Goal: Check status: Check status

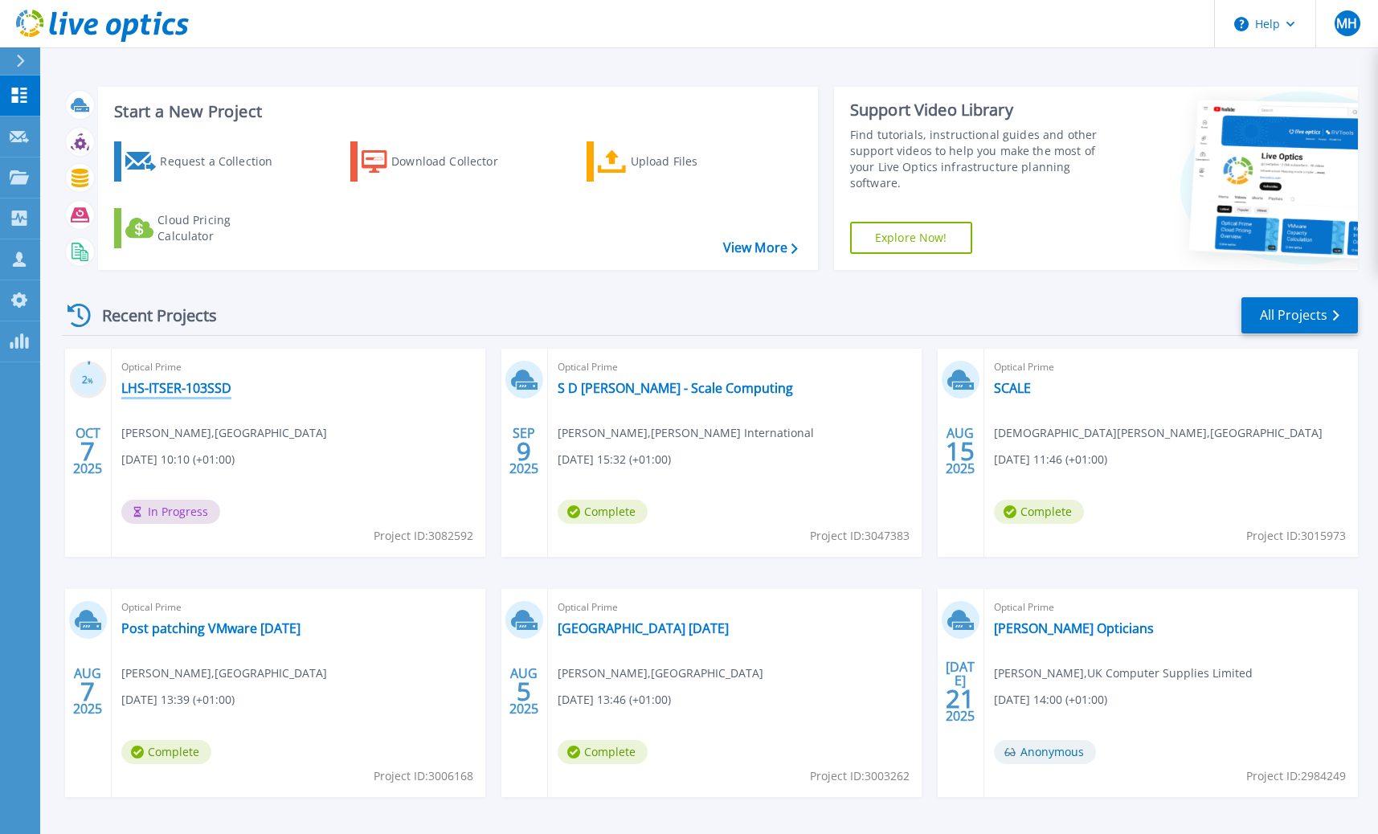
click at [221, 385] on link "LHS-ITSER-103SSD" at bounding box center [176, 388] width 110 height 16
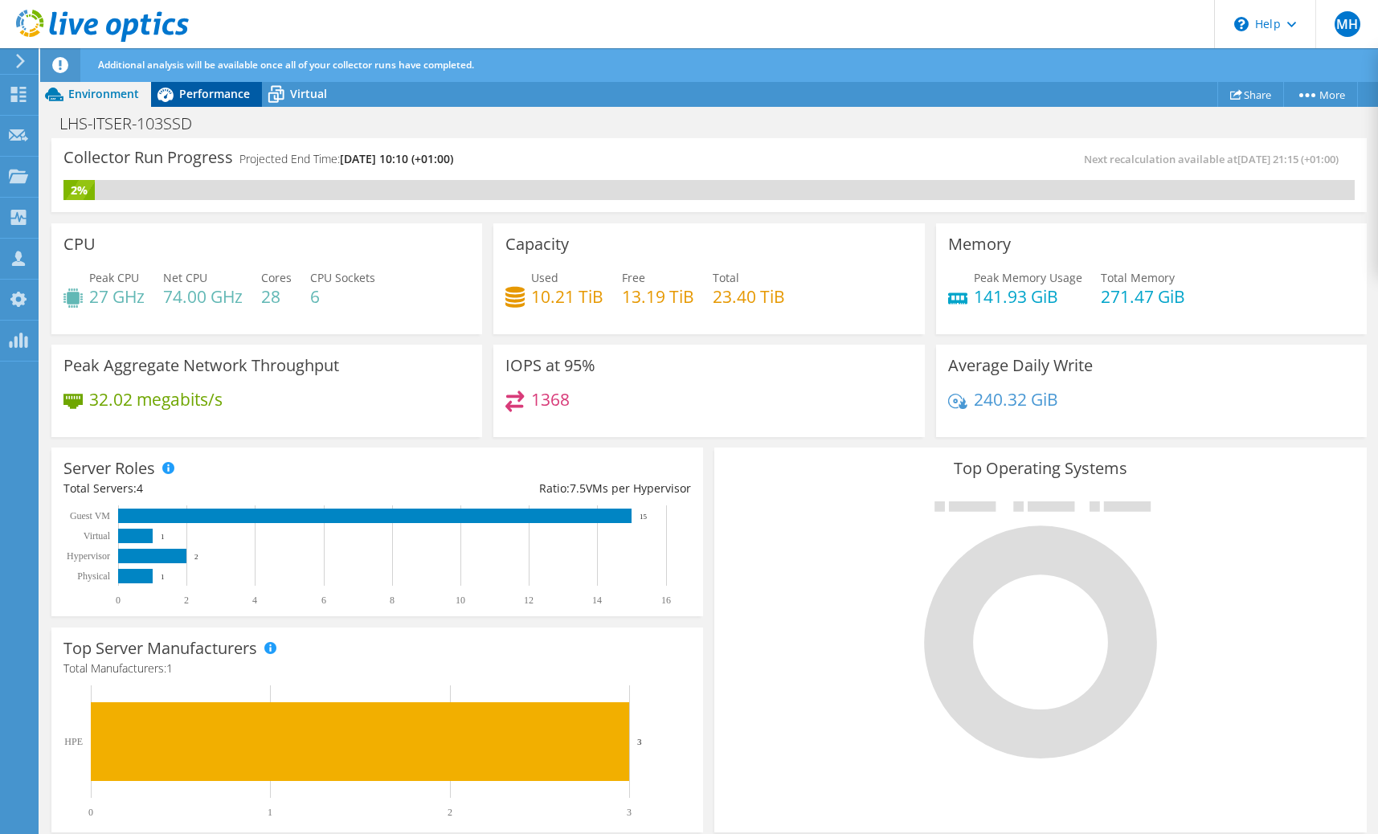
click at [228, 100] on span "Performance" at bounding box center [214, 93] width 71 height 15
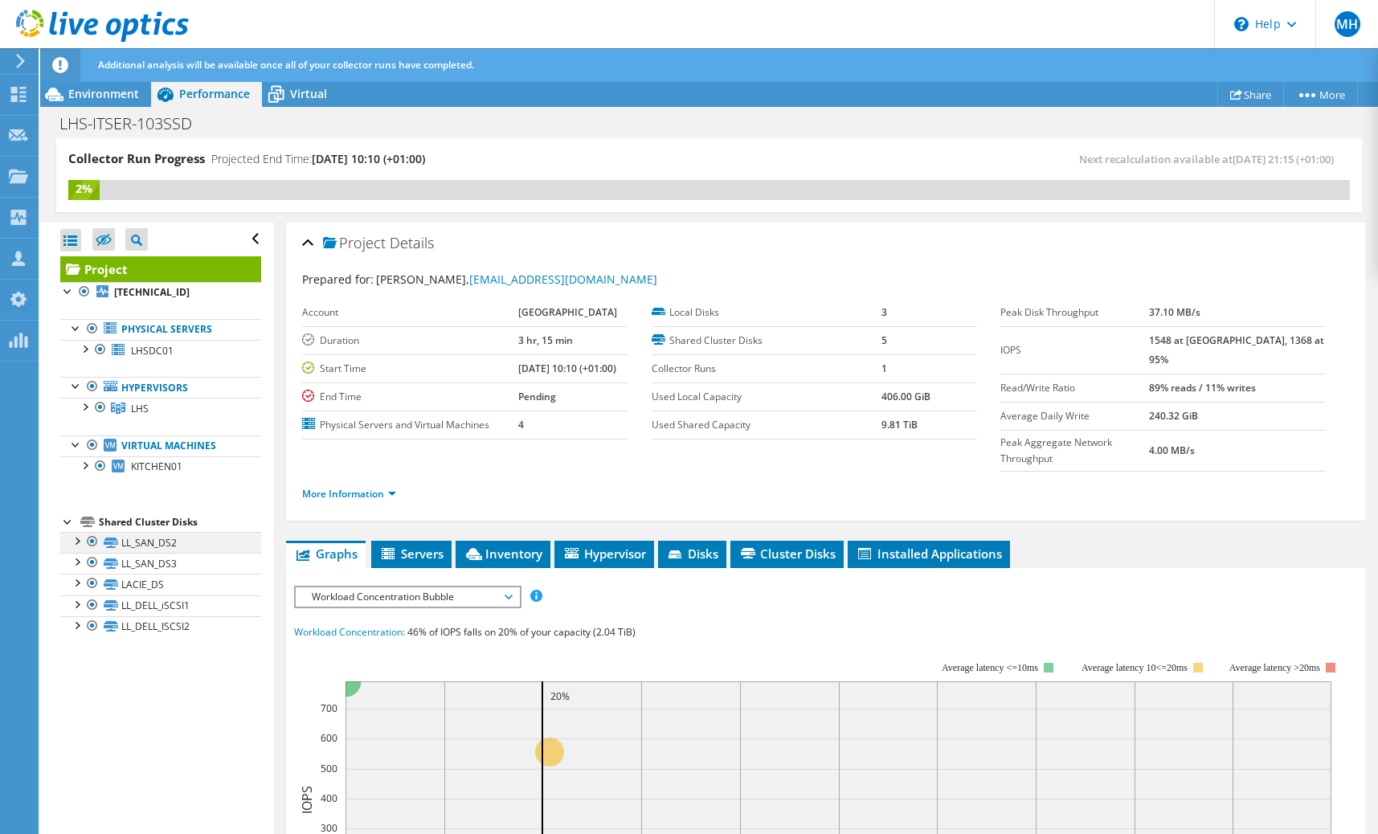
click at [76, 545] on div at bounding box center [76, 540] width 16 height 16
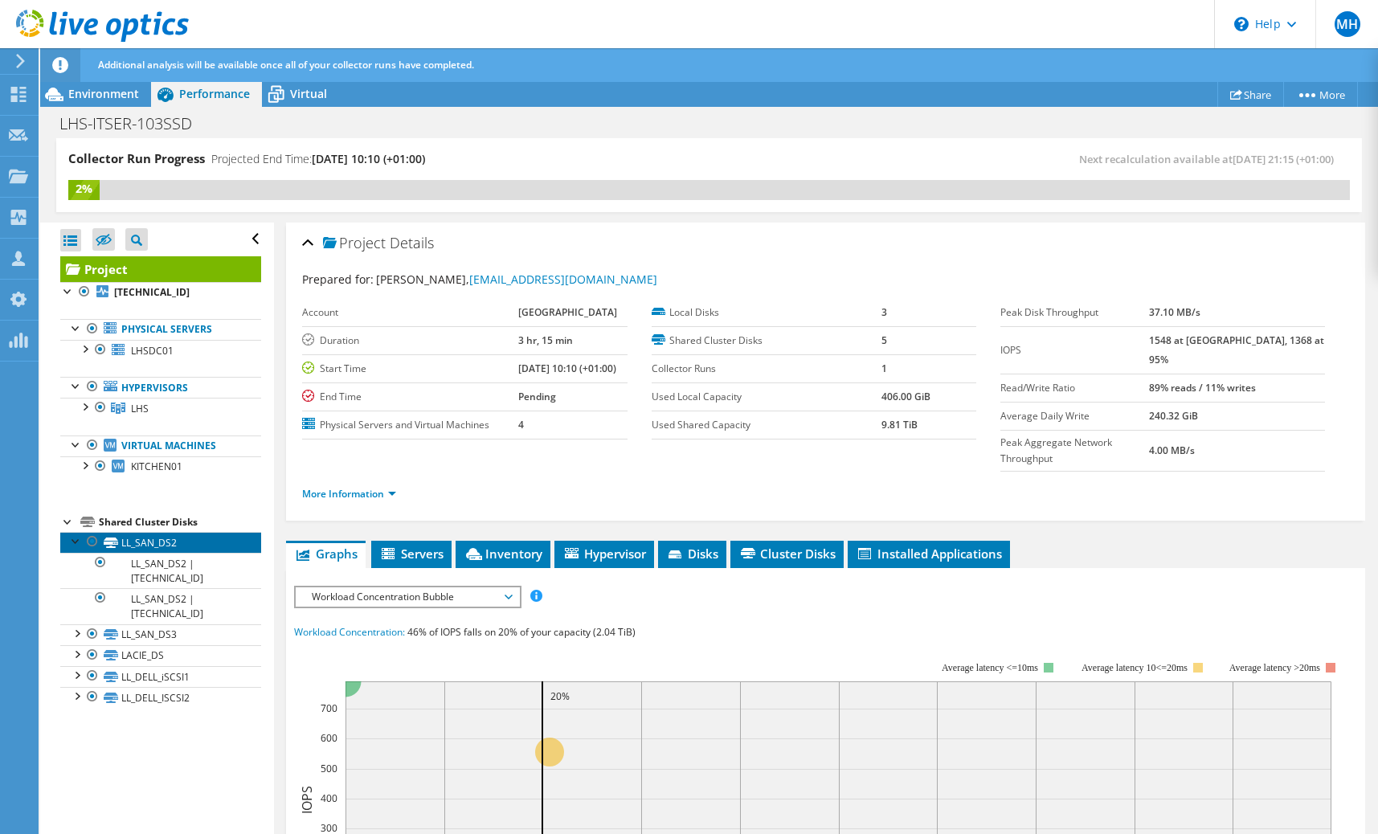
click at [124, 548] on link "LL_SAN_DS2" at bounding box center [160, 542] width 201 height 21
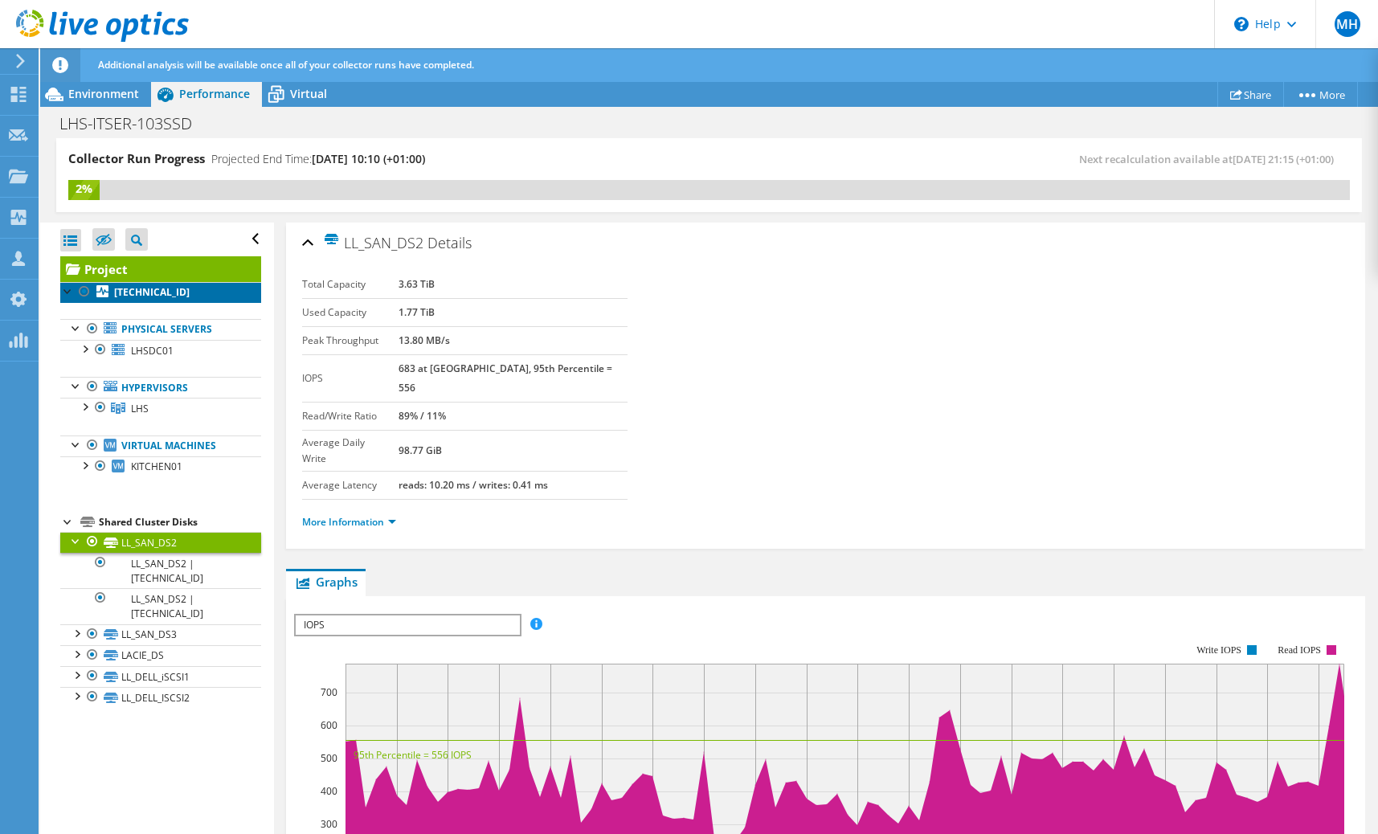
click at [132, 291] on b "[TECHNICAL_ID]" at bounding box center [152, 292] width 76 height 14
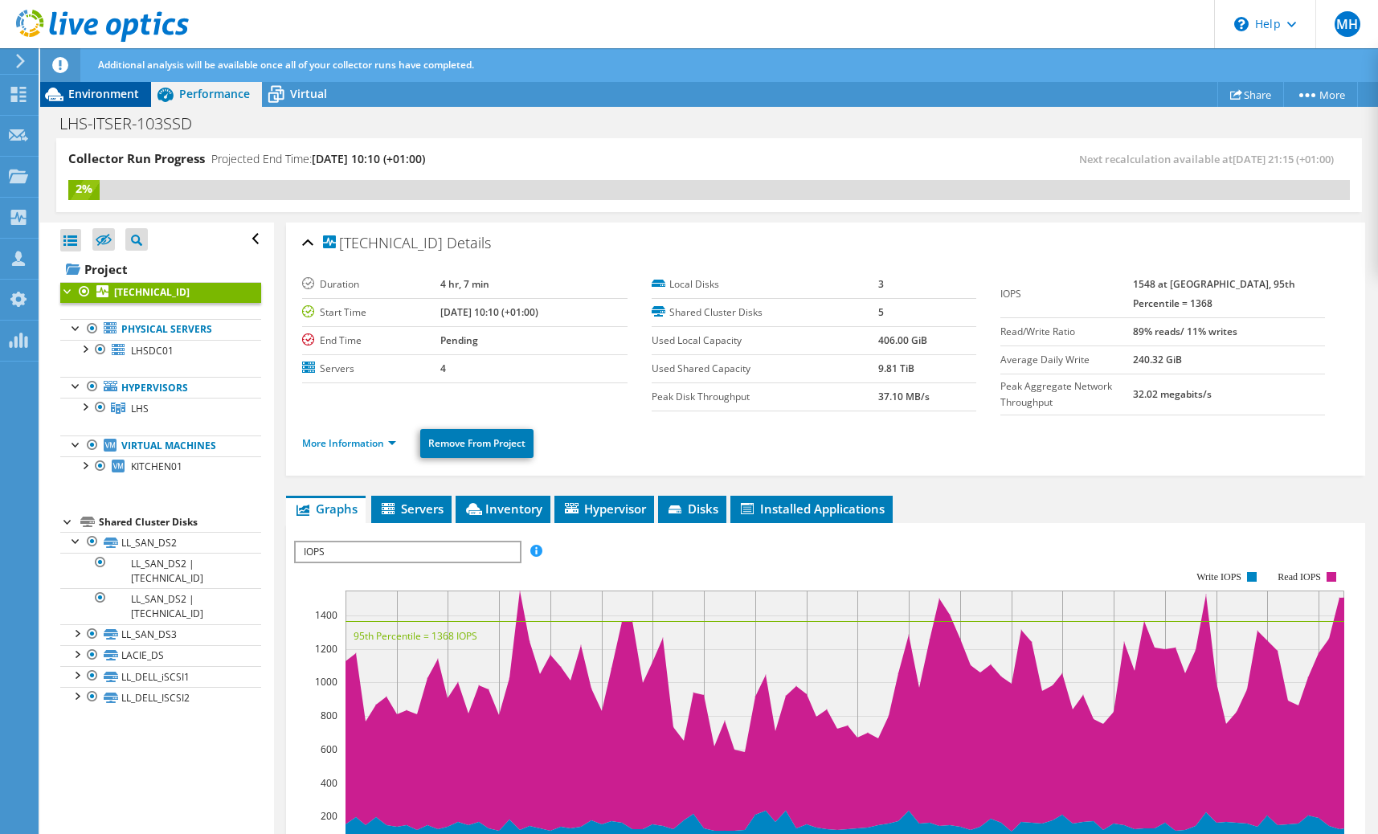
click at [113, 89] on span "Environment" at bounding box center [103, 93] width 71 height 15
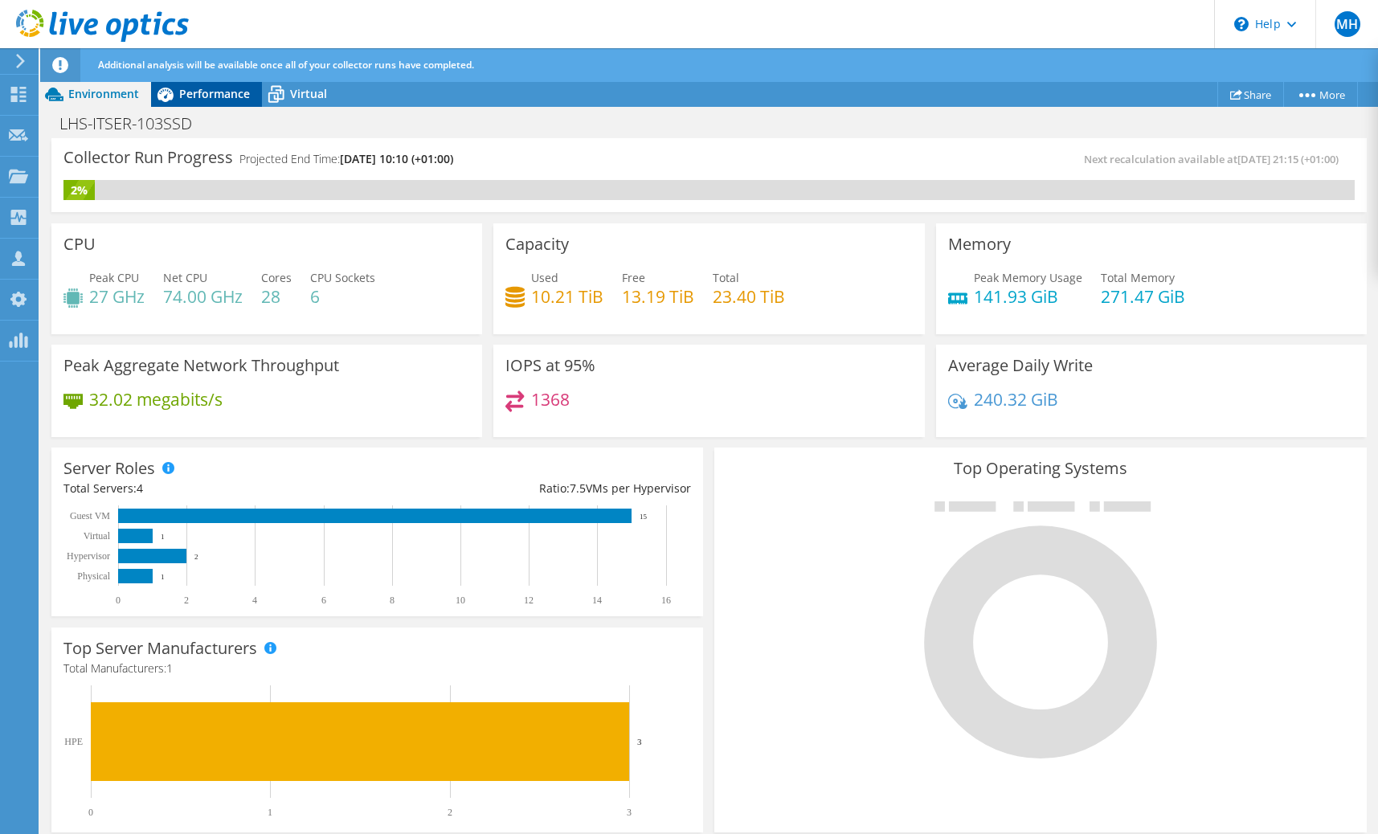
click at [213, 96] on span "Performance" at bounding box center [214, 93] width 71 height 15
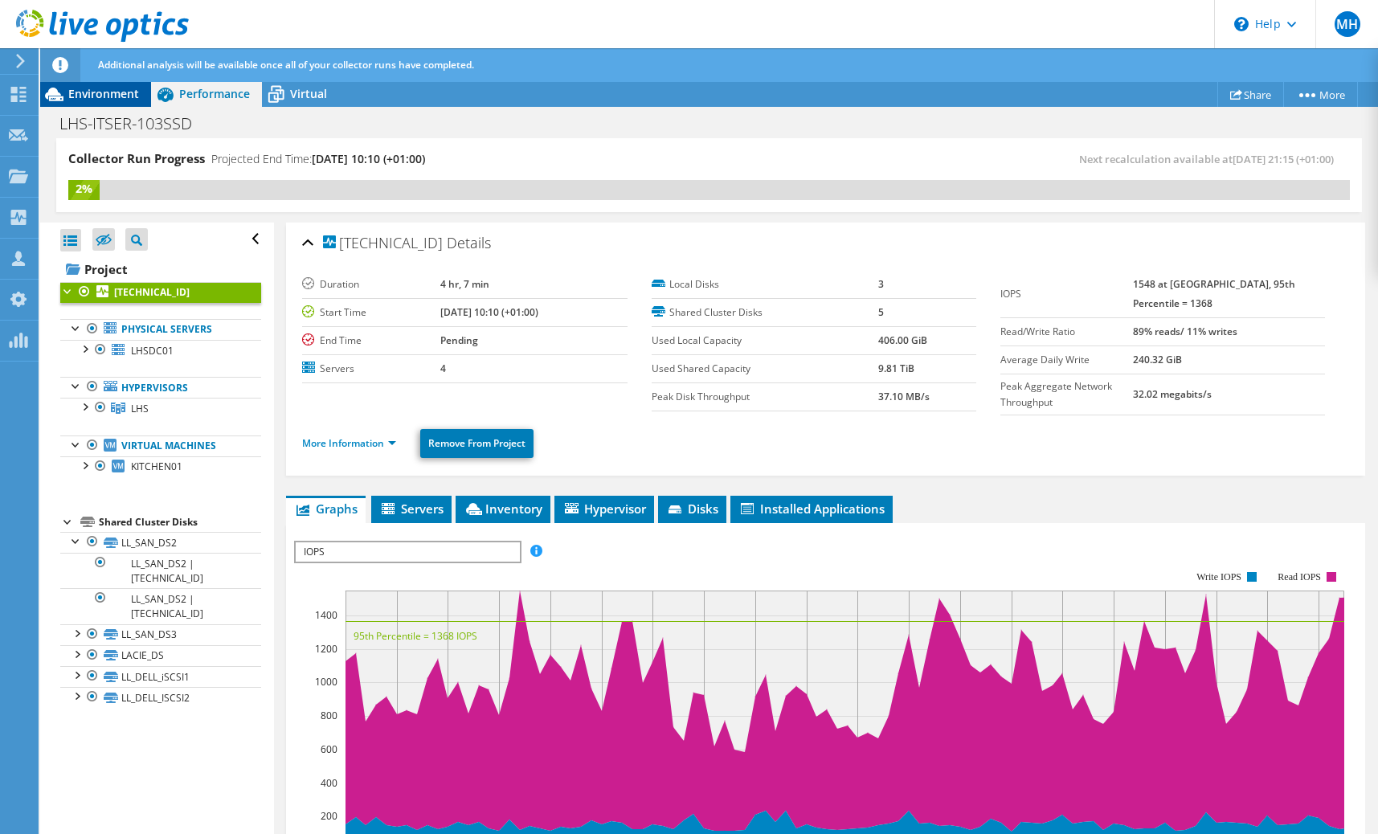
click at [129, 88] on span "Environment" at bounding box center [103, 93] width 71 height 15
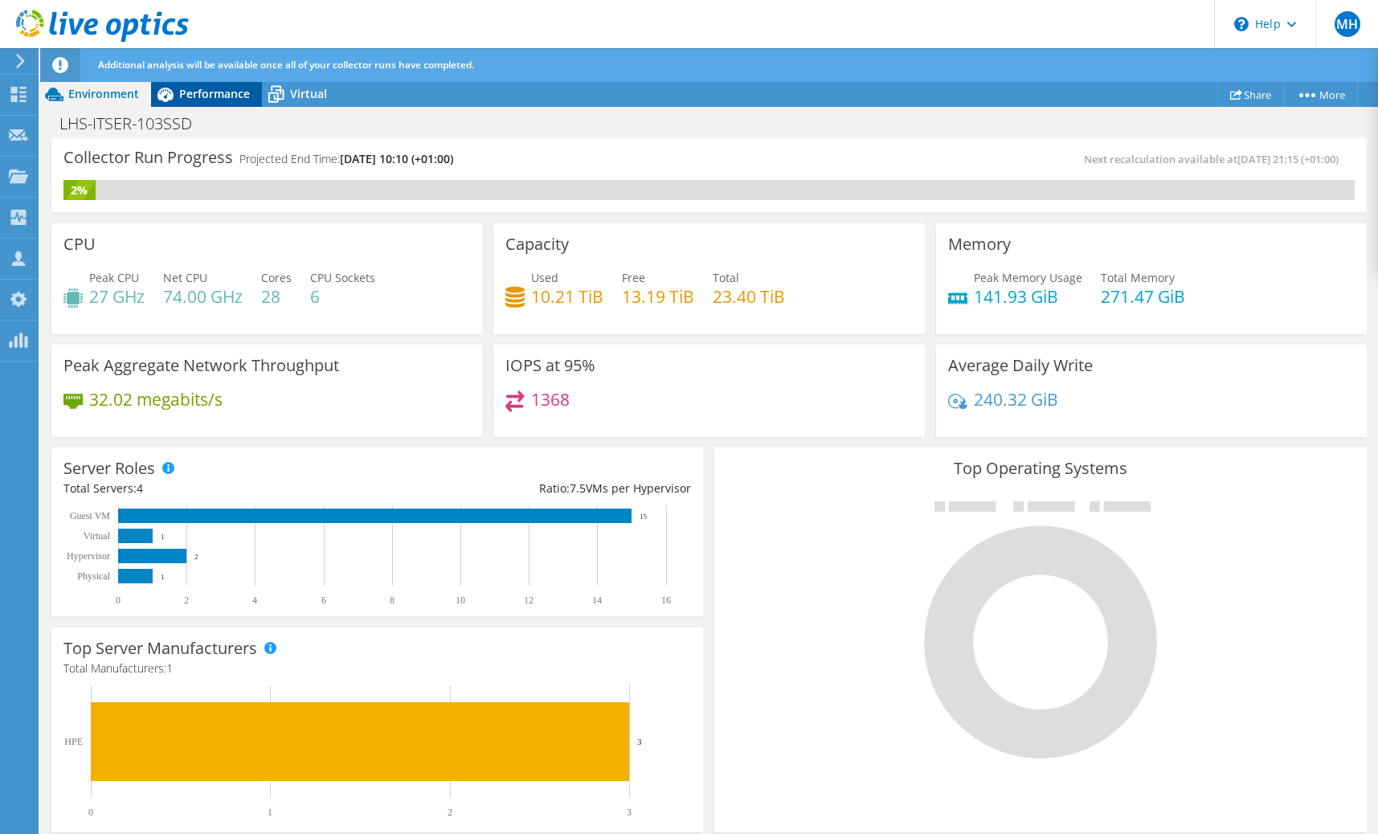
click at [240, 104] on div "Performance" at bounding box center [206, 94] width 111 height 26
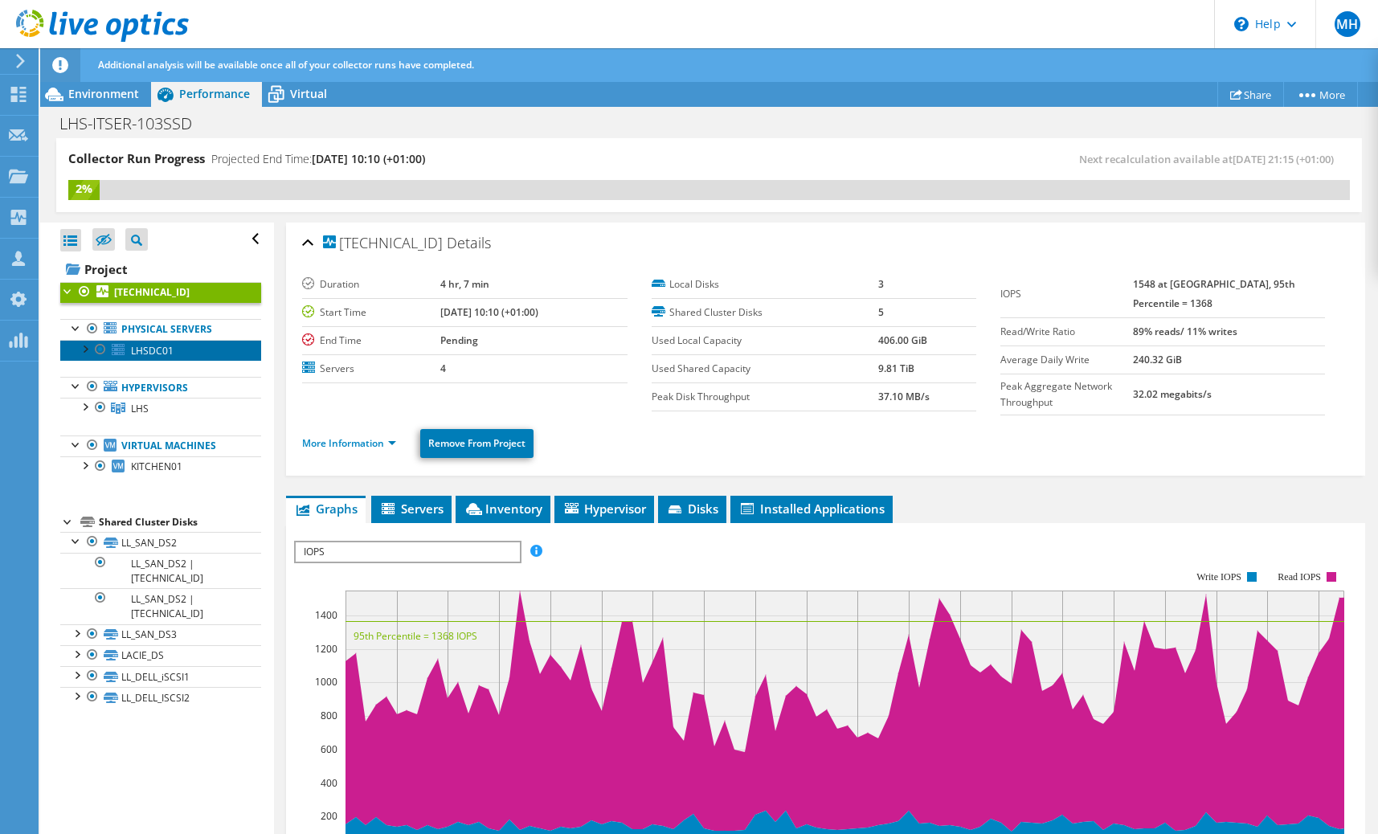
click at [163, 350] on span "LHSDC01" at bounding box center [152, 351] width 43 height 14
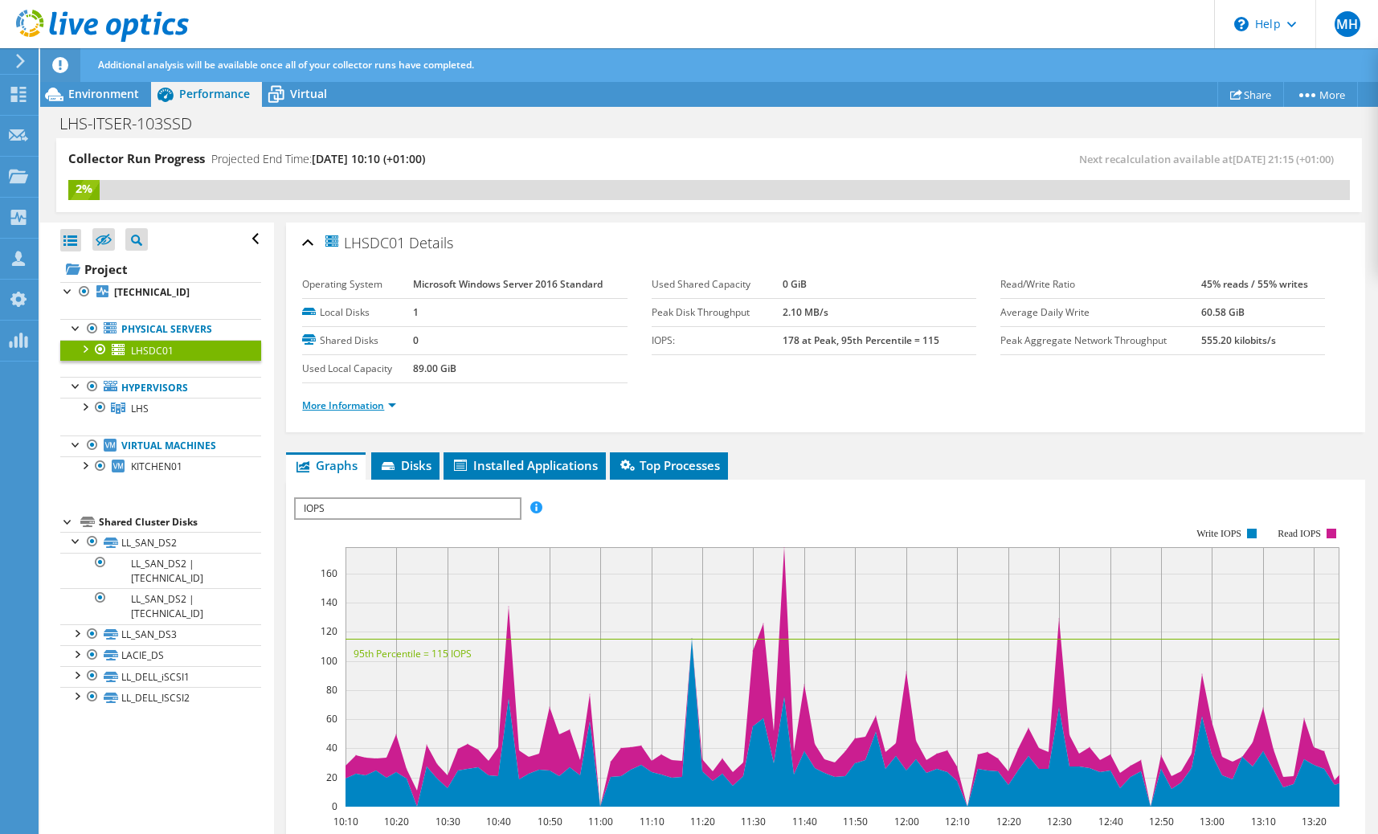
click at [350, 404] on link "More Information" at bounding box center [349, 406] width 94 height 14
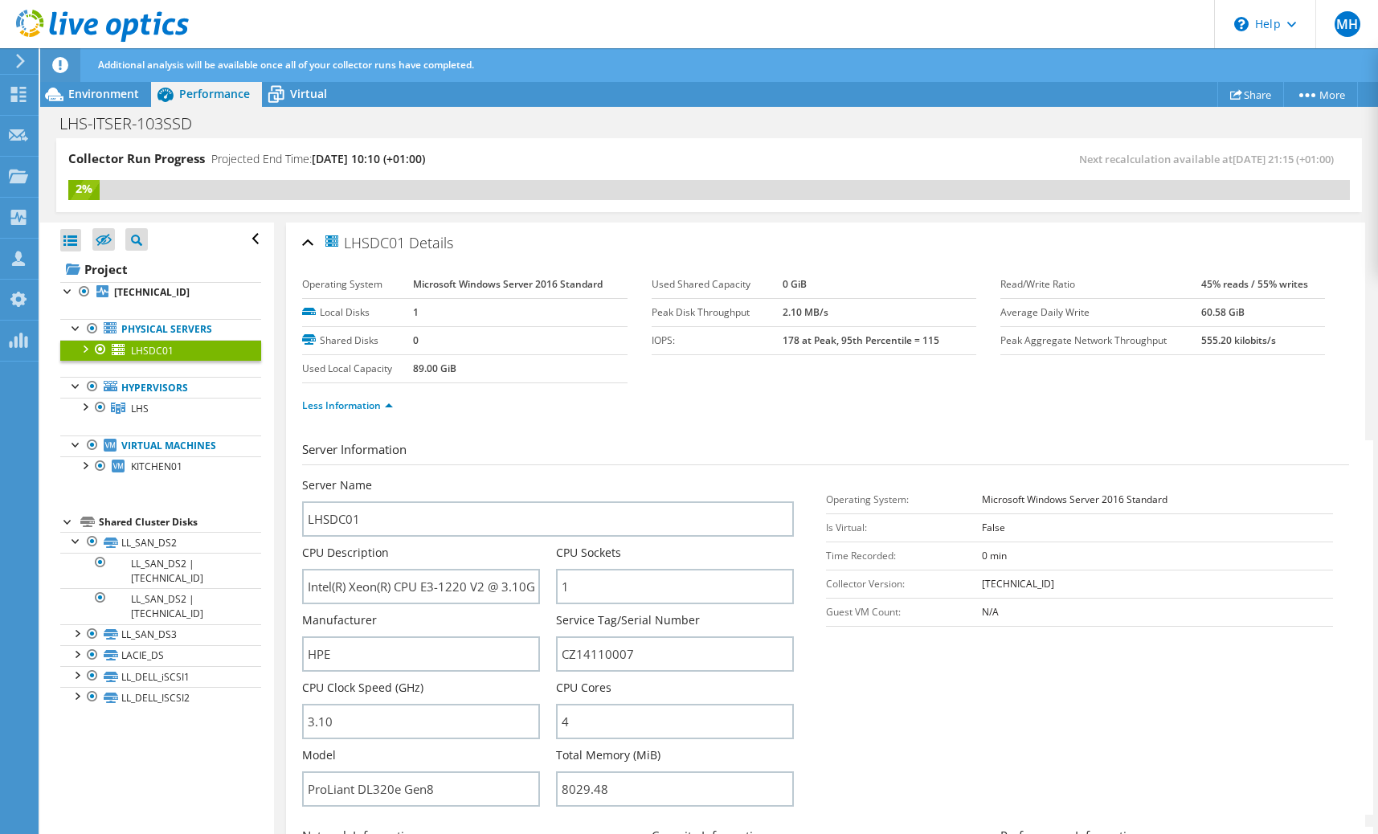
click at [86, 350] on div at bounding box center [84, 348] width 16 height 16
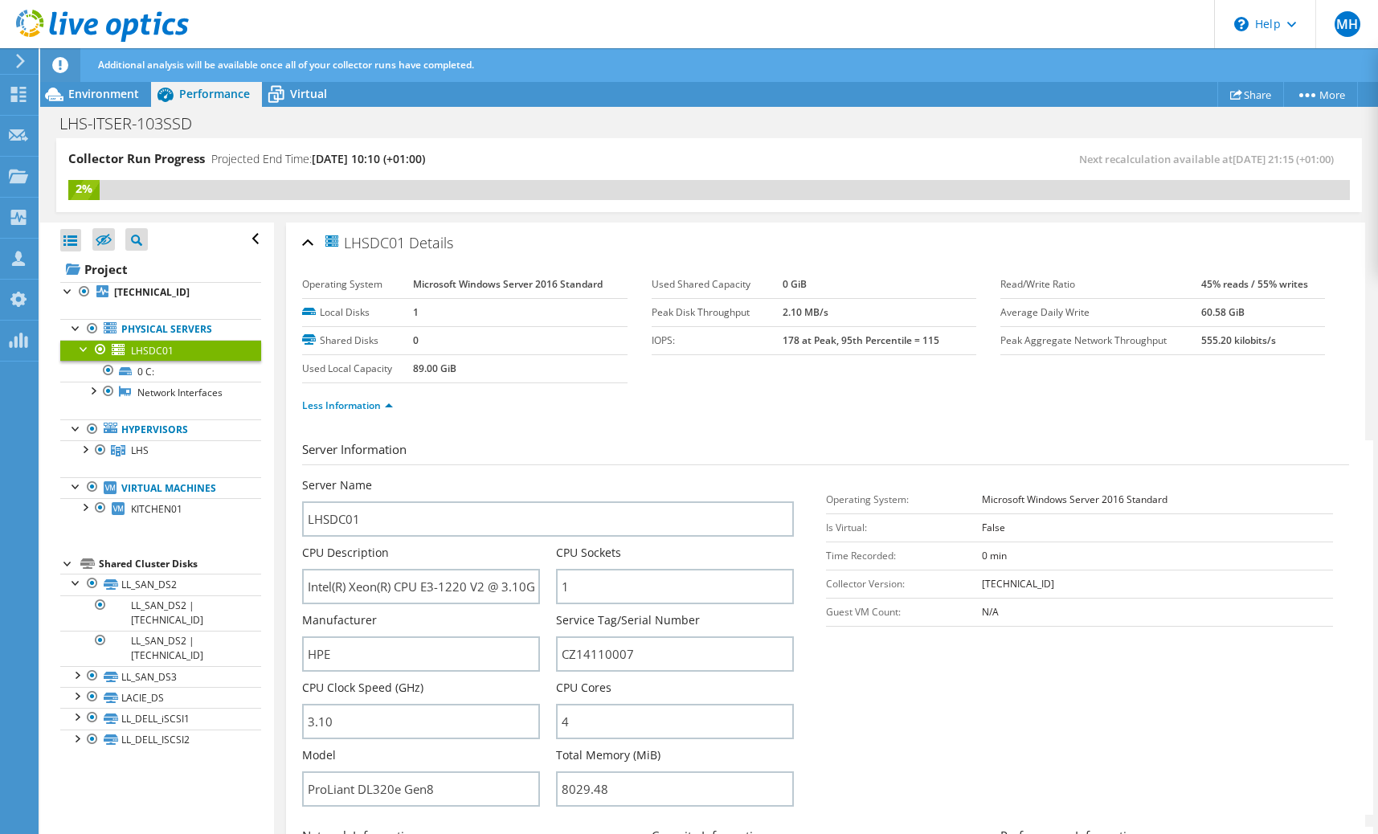
click at [86, 350] on div at bounding box center [84, 348] width 16 height 16
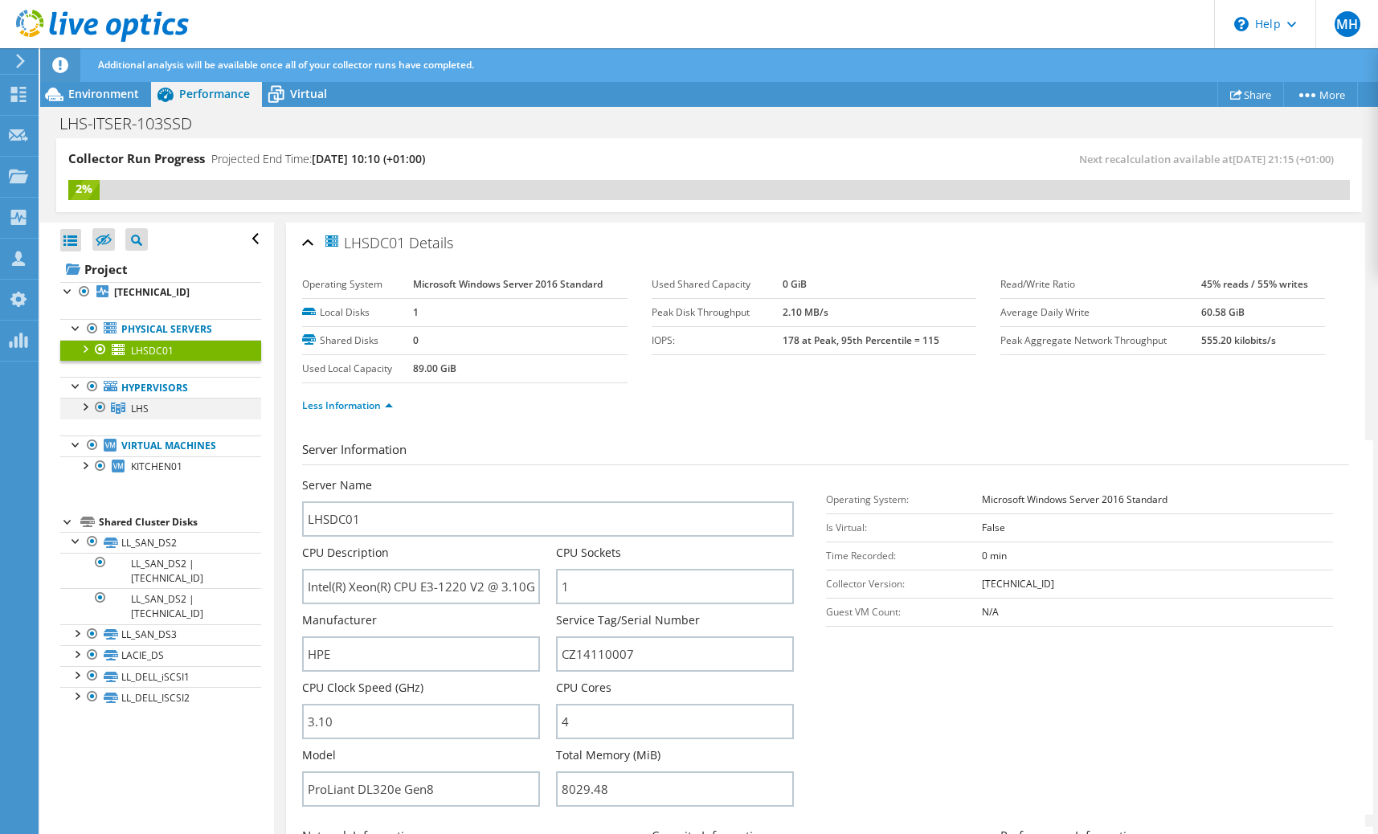
click at [87, 403] on div at bounding box center [84, 406] width 16 height 16
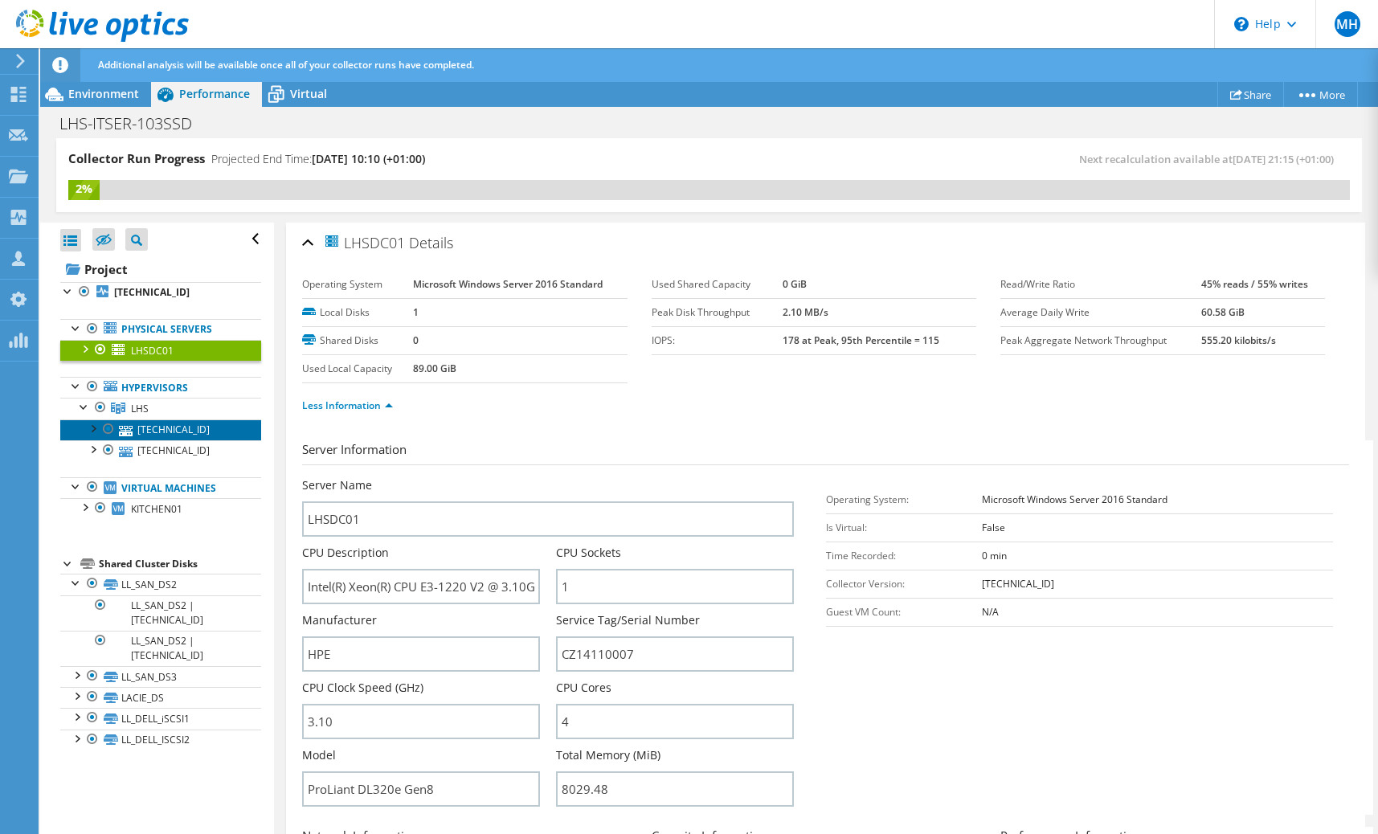
click at [145, 434] on link "[TECHNICAL_ID]" at bounding box center [160, 430] width 201 height 21
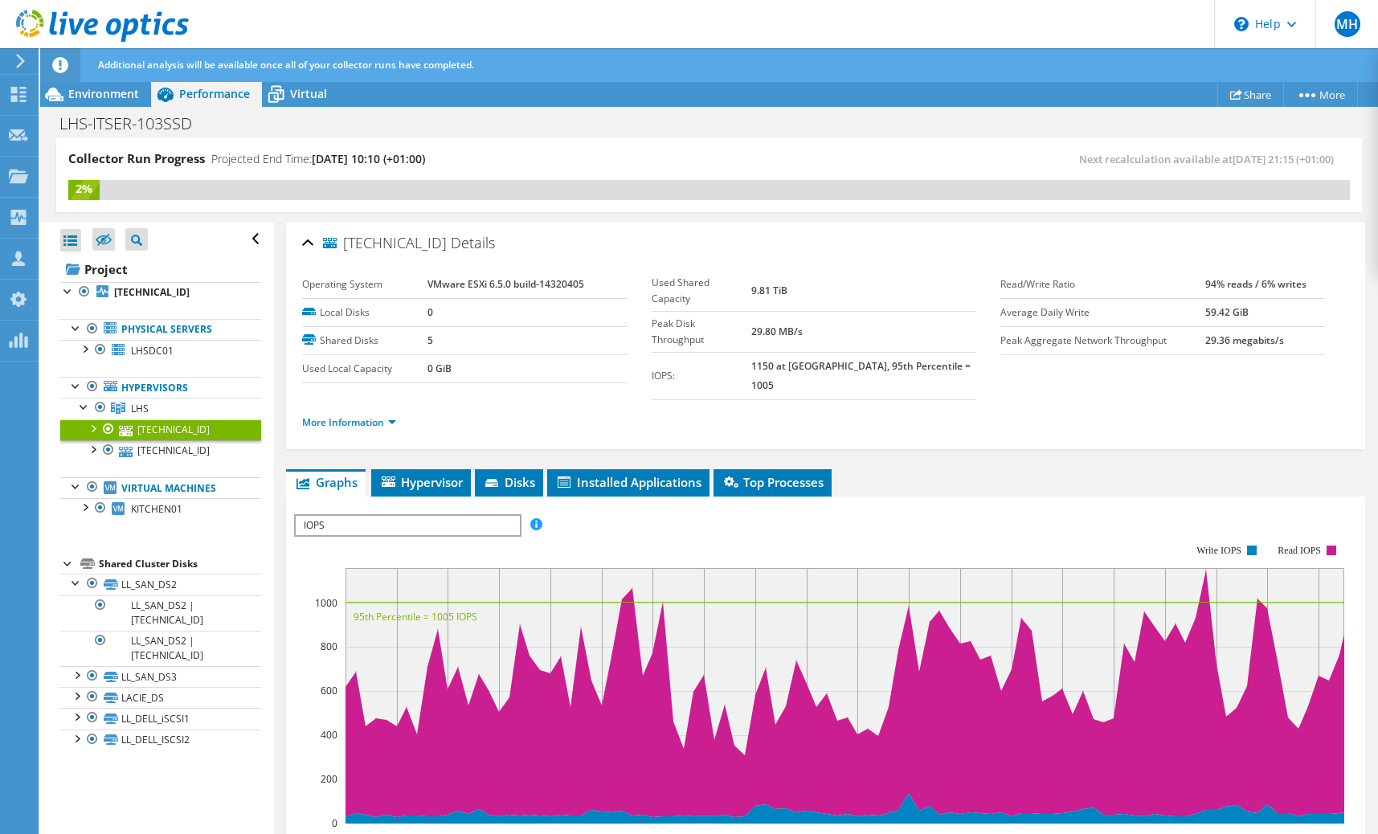
click at [157, 465] on ul "Physical Servers LHSDC01 0 C:" at bounding box center [160, 419] width 201 height 233
click at [154, 457] on link "[TECHNICAL_ID]" at bounding box center [160, 450] width 201 height 21
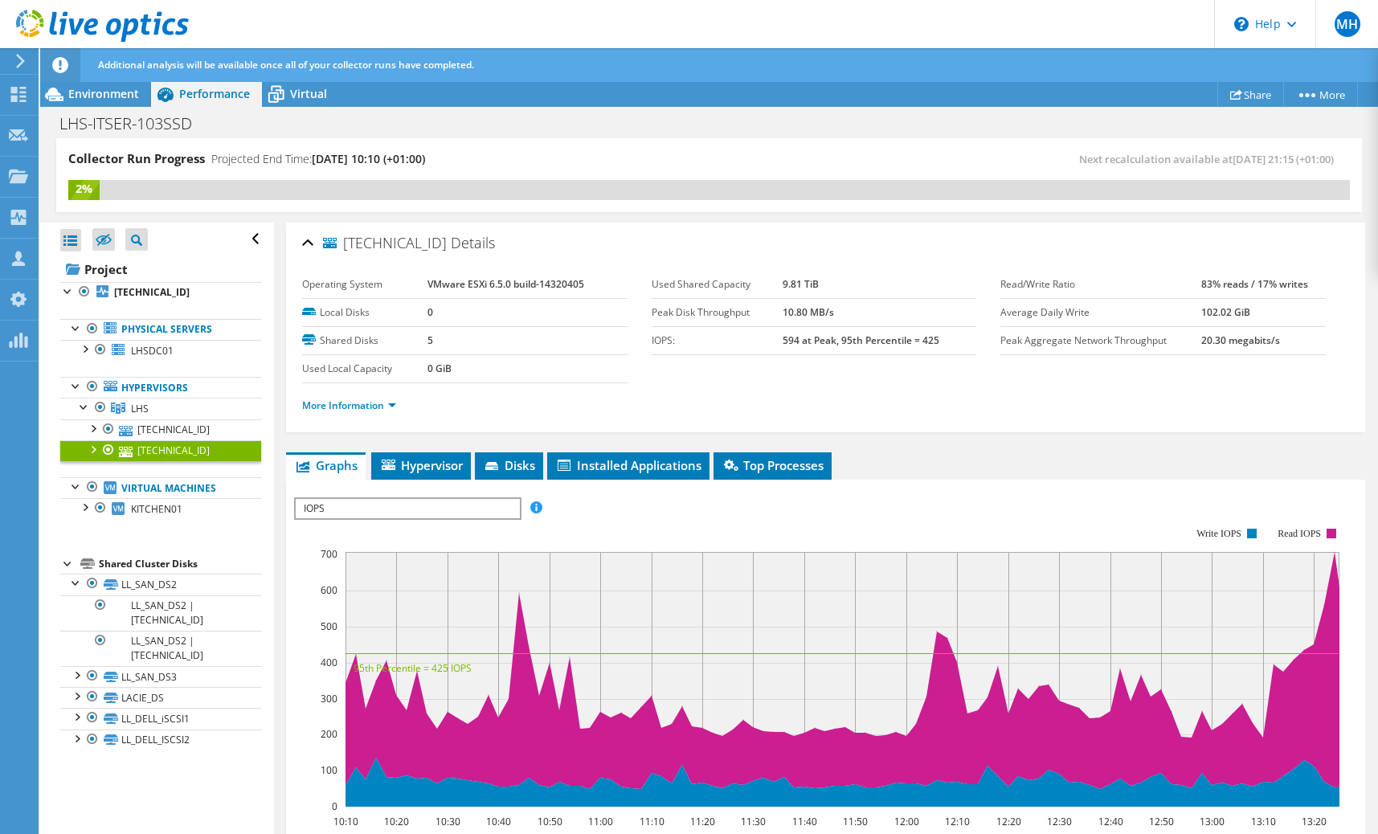
click at [94, 449] on div at bounding box center [92, 448] width 16 height 16
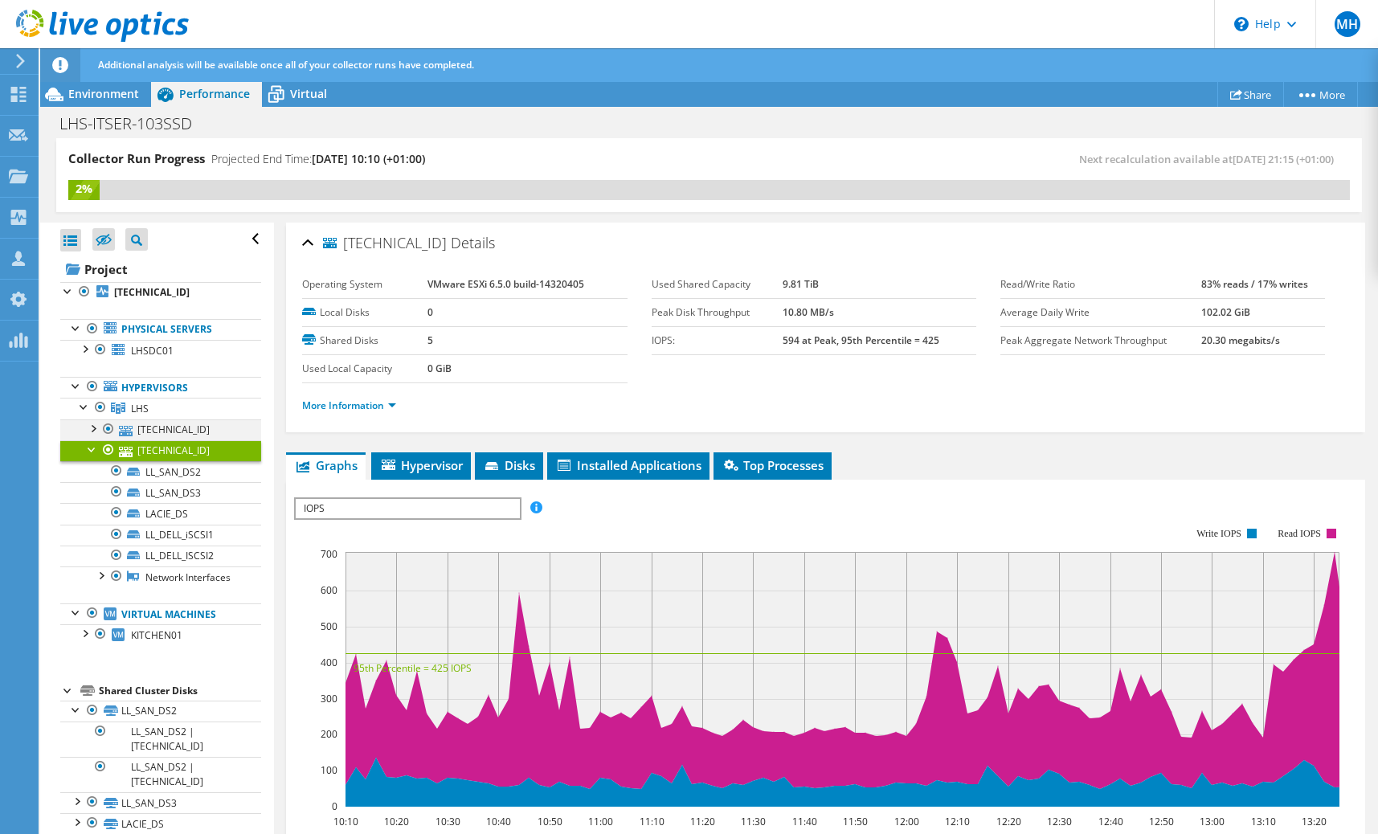
click at [92, 432] on div at bounding box center [92, 428] width 16 height 16
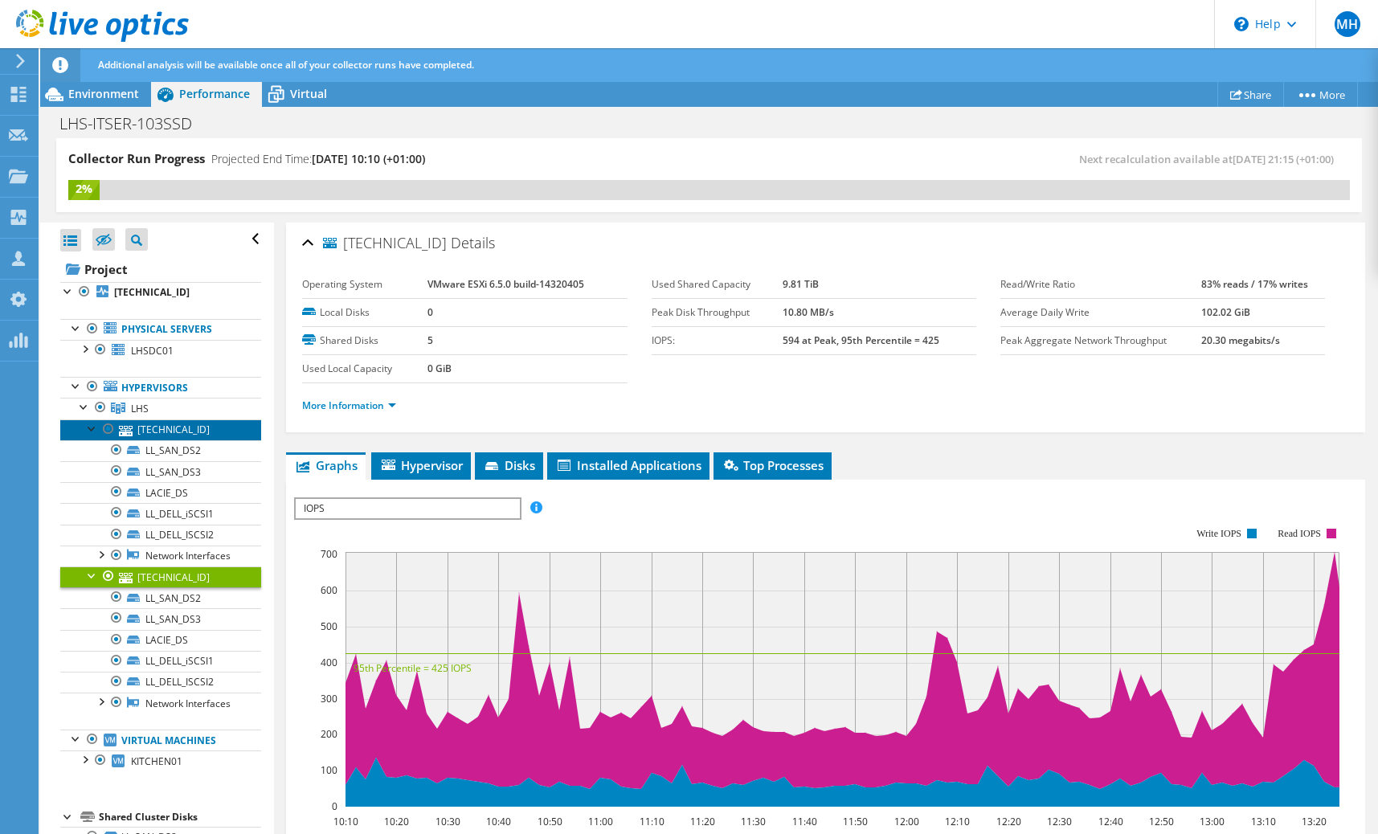
click at [132, 436] on link "[TECHNICAL_ID]" at bounding box center [160, 430] width 201 height 21
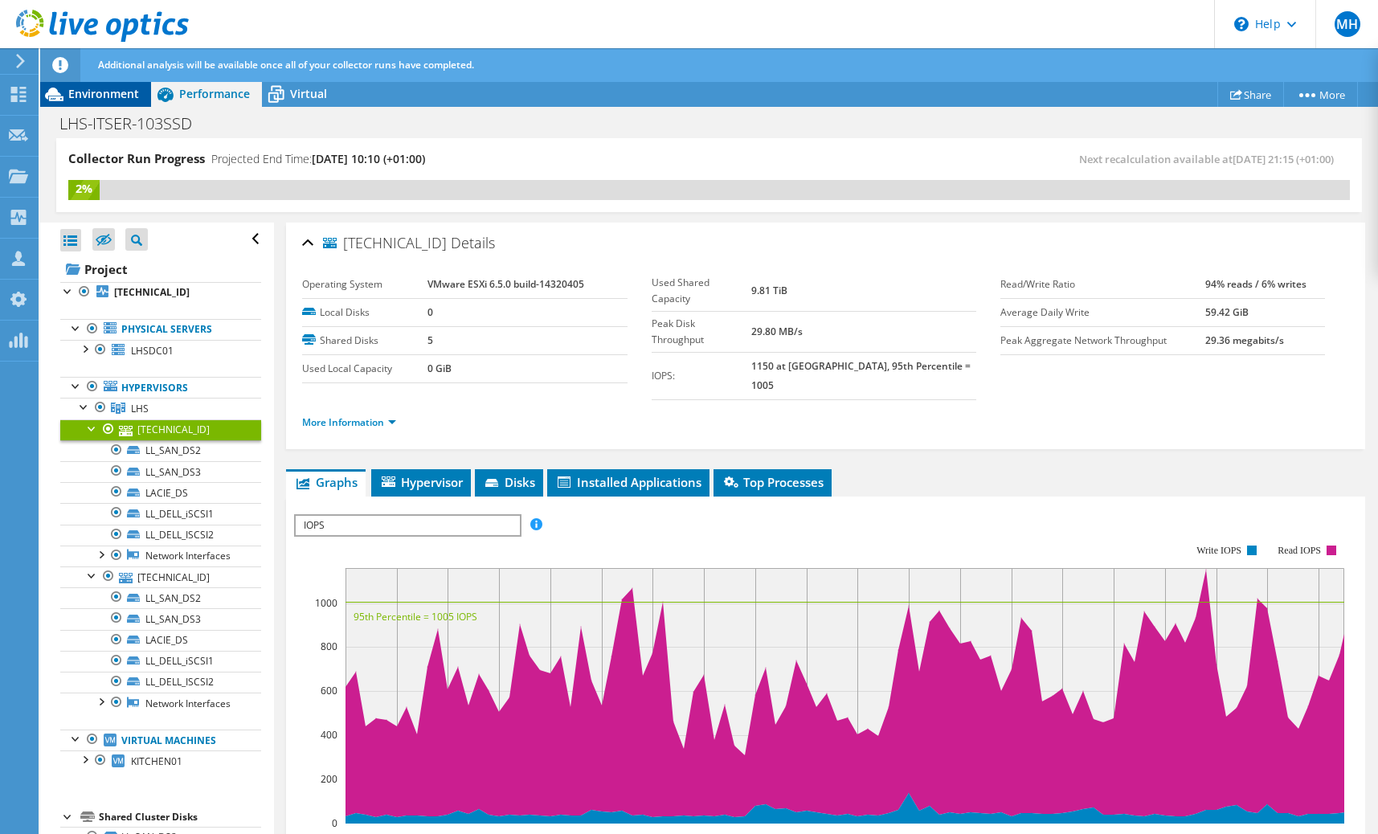
click at [114, 90] on span "Environment" at bounding box center [103, 93] width 71 height 15
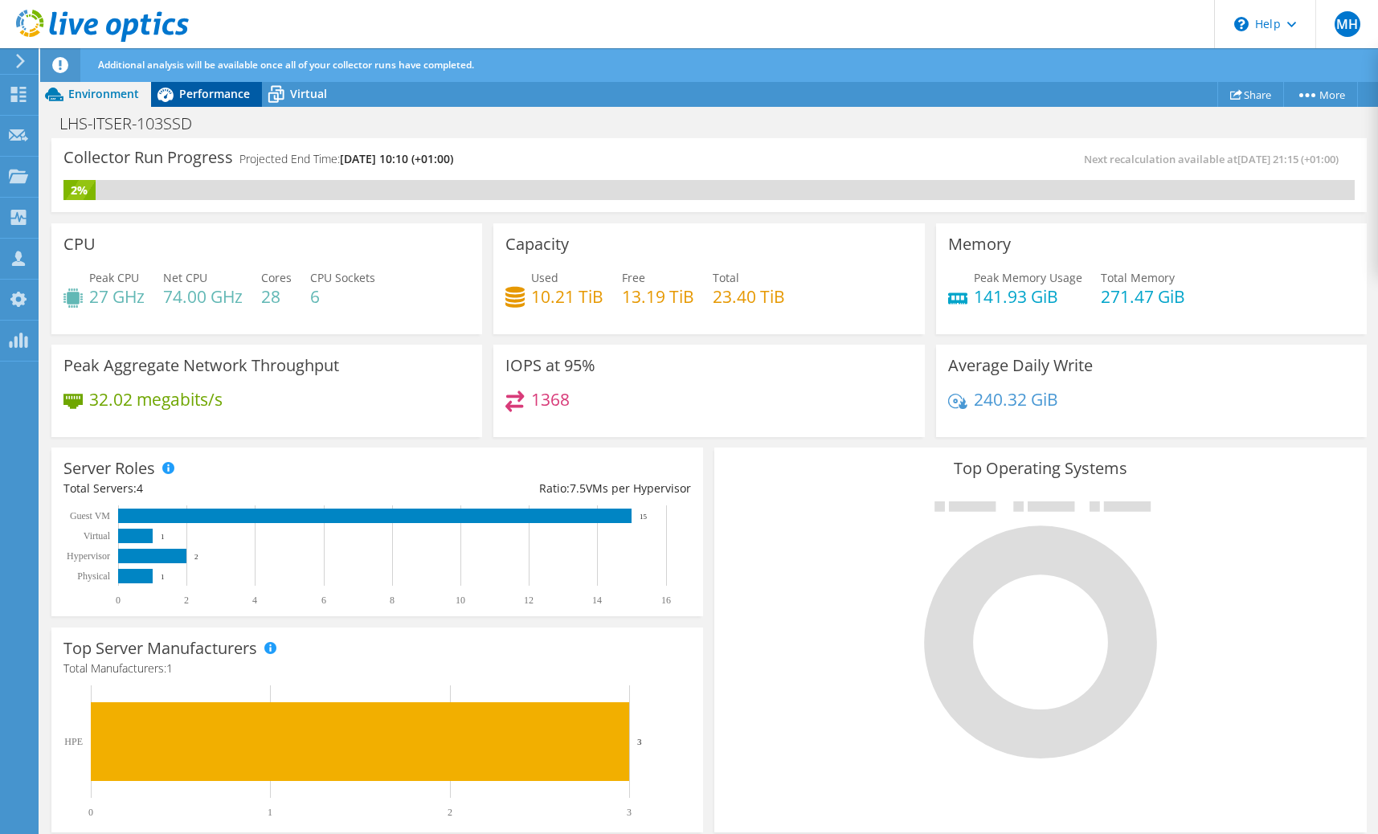
click at [215, 96] on span "Performance" at bounding box center [214, 93] width 71 height 15
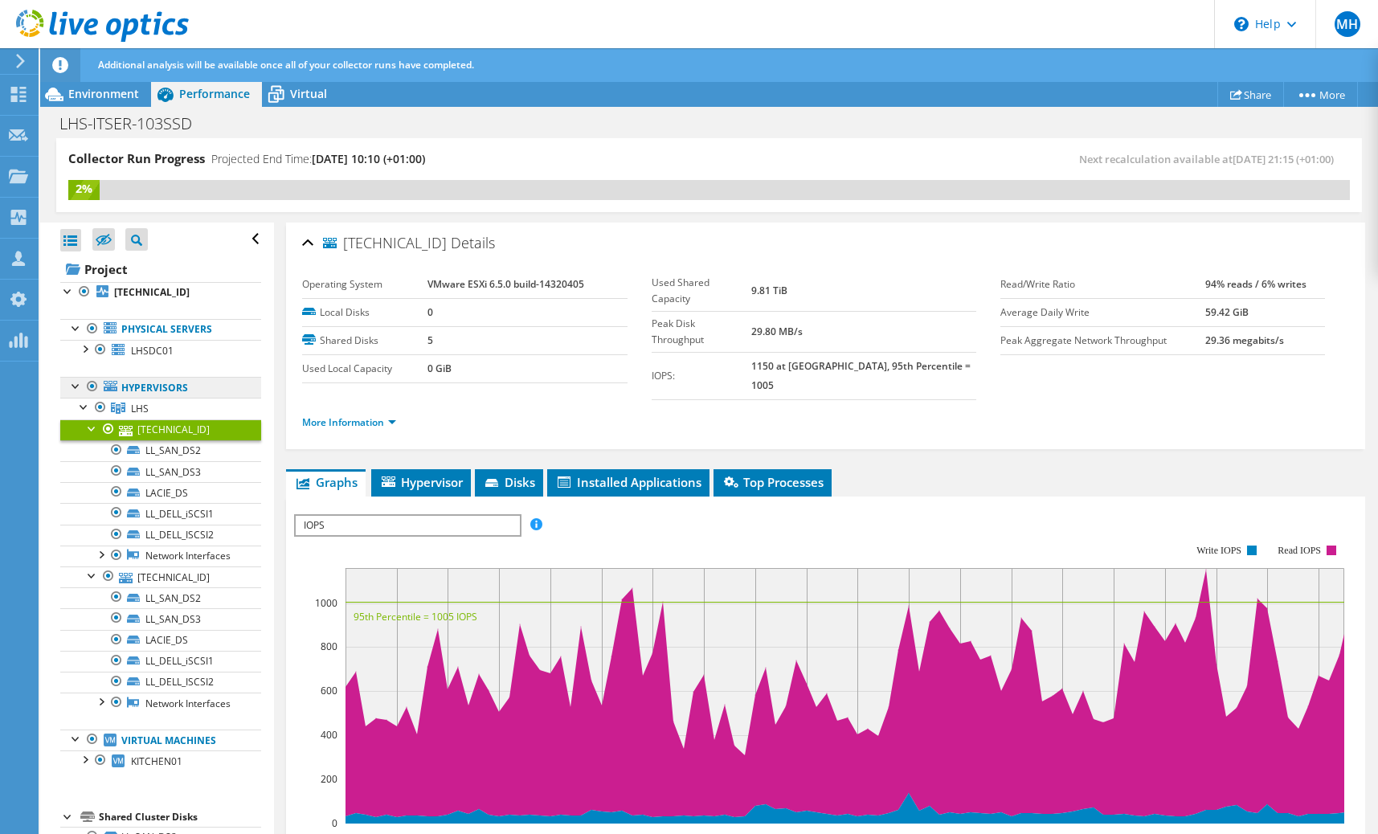
click at [147, 396] on link "Hypervisors" at bounding box center [160, 387] width 201 height 21
click at [145, 417] on link "LHS" at bounding box center [160, 408] width 201 height 21
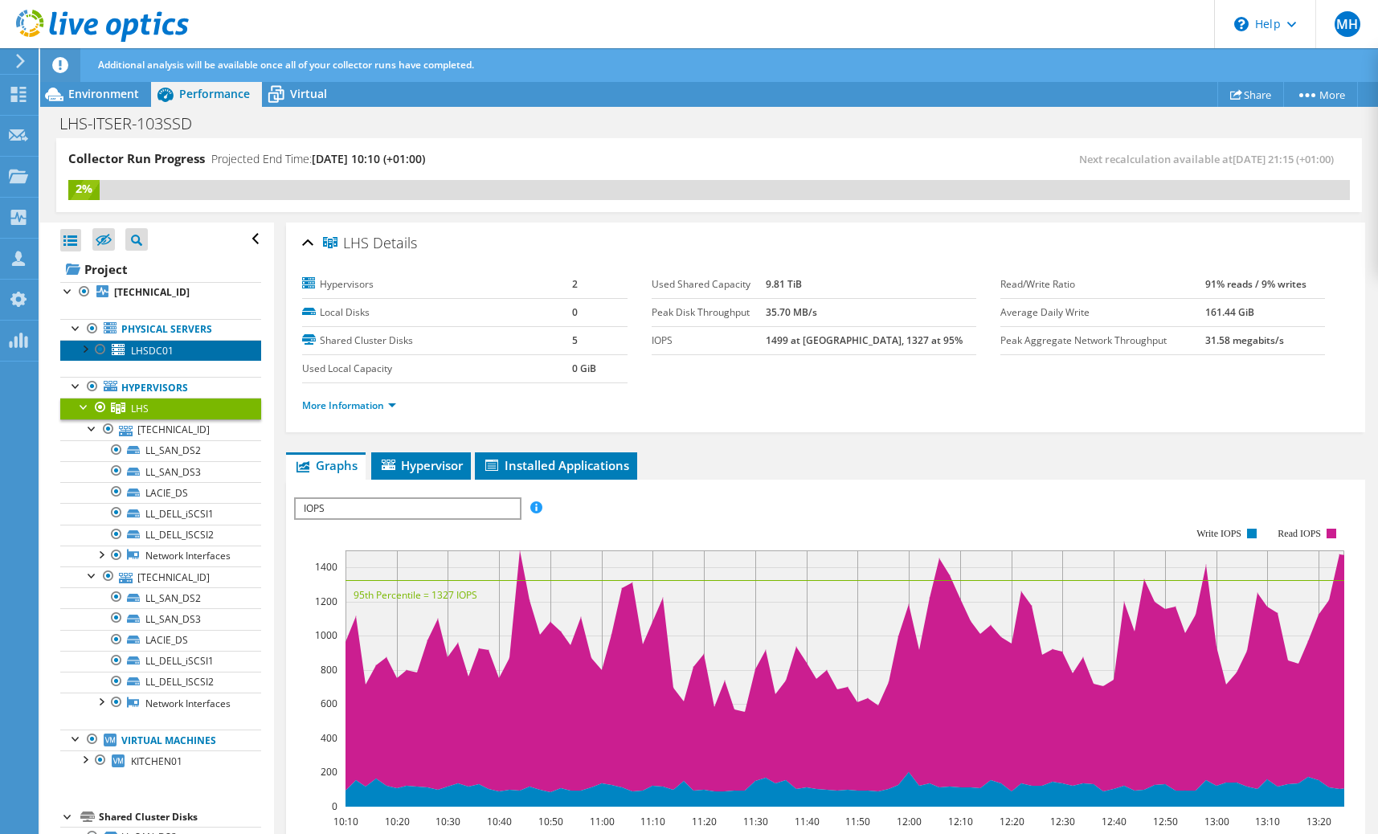
click at [175, 350] on link "LHSDC01" at bounding box center [160, 350] width 201 height 21
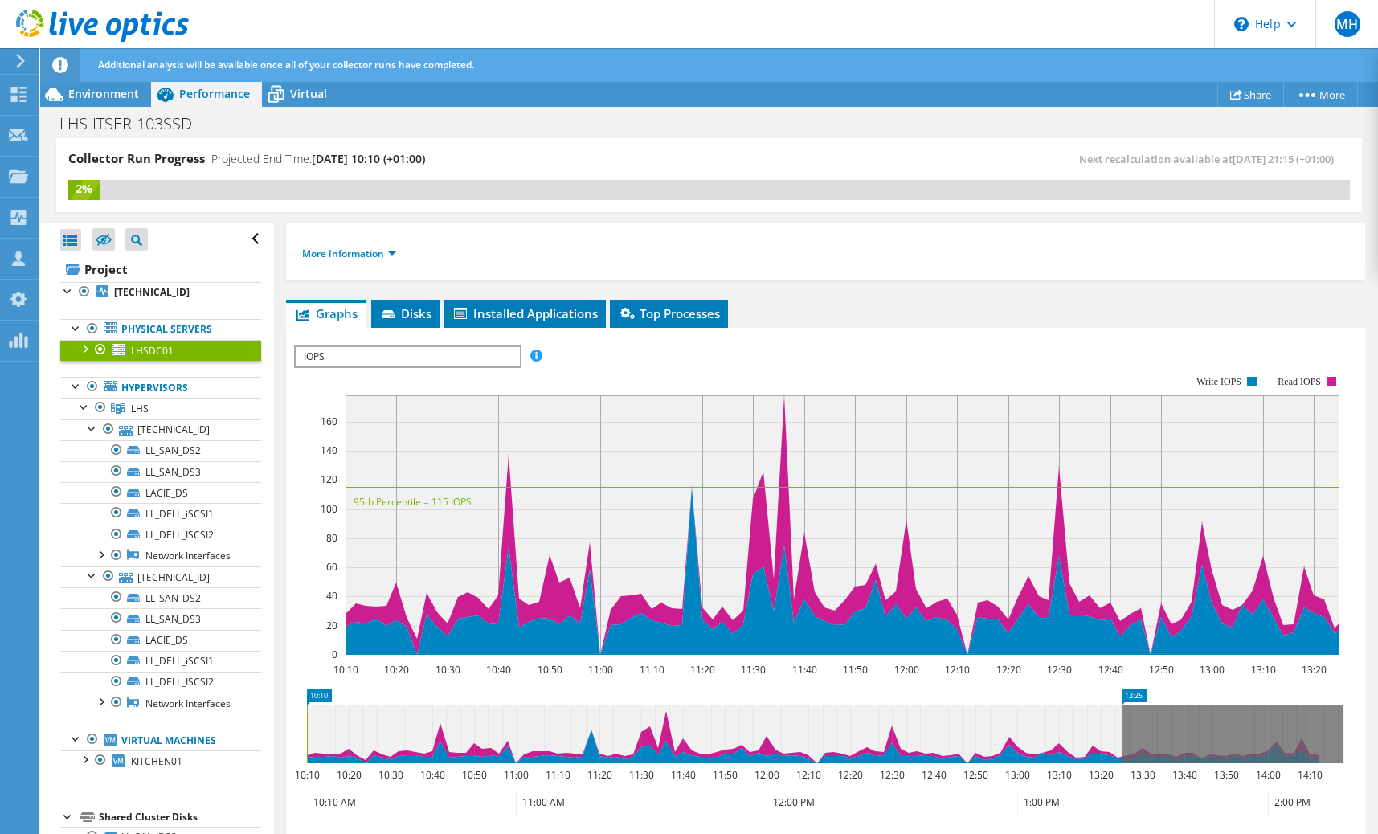
scroll to position [155, 0]
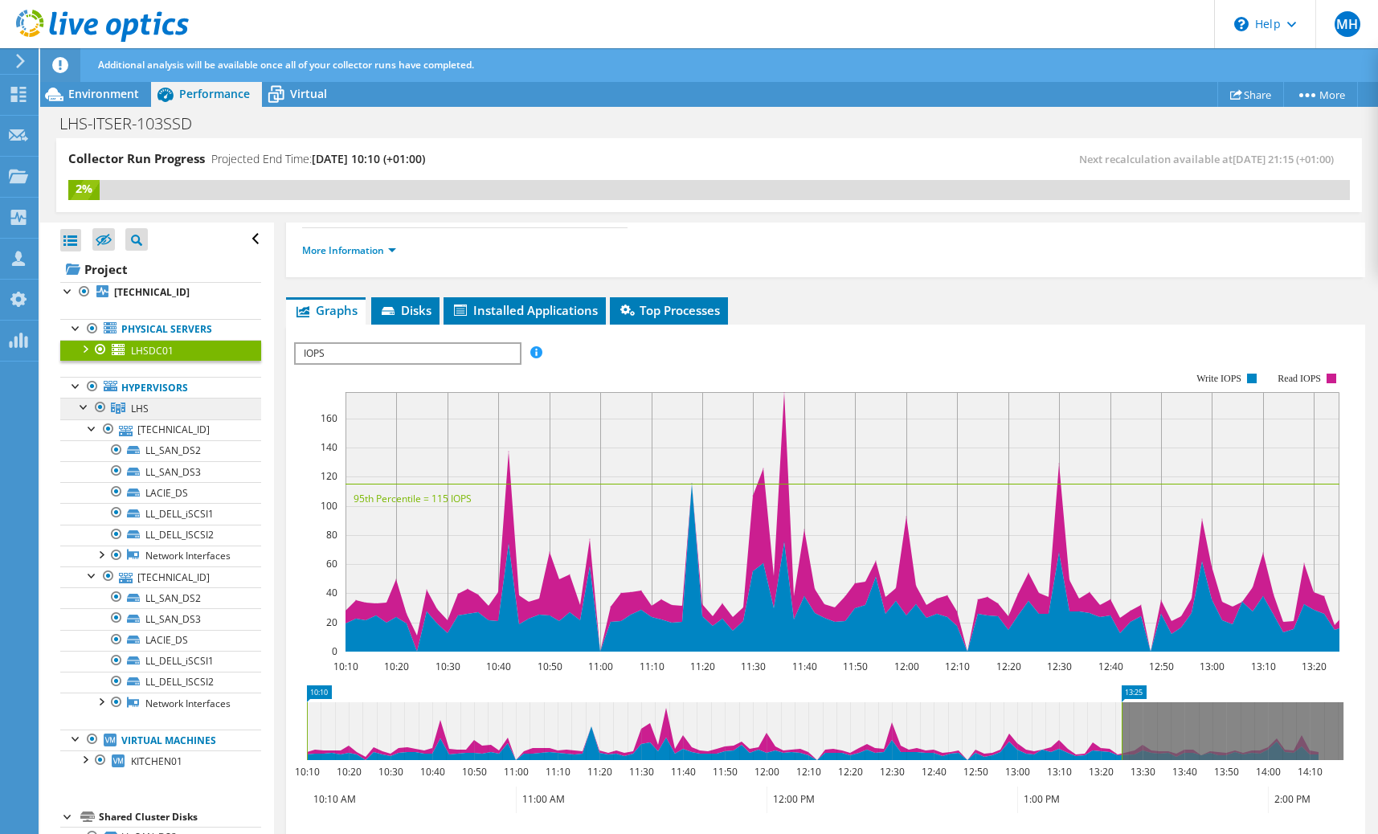
click at [205, 408] on link "LHS" at bounding box center [160, 408] width 201 height 21
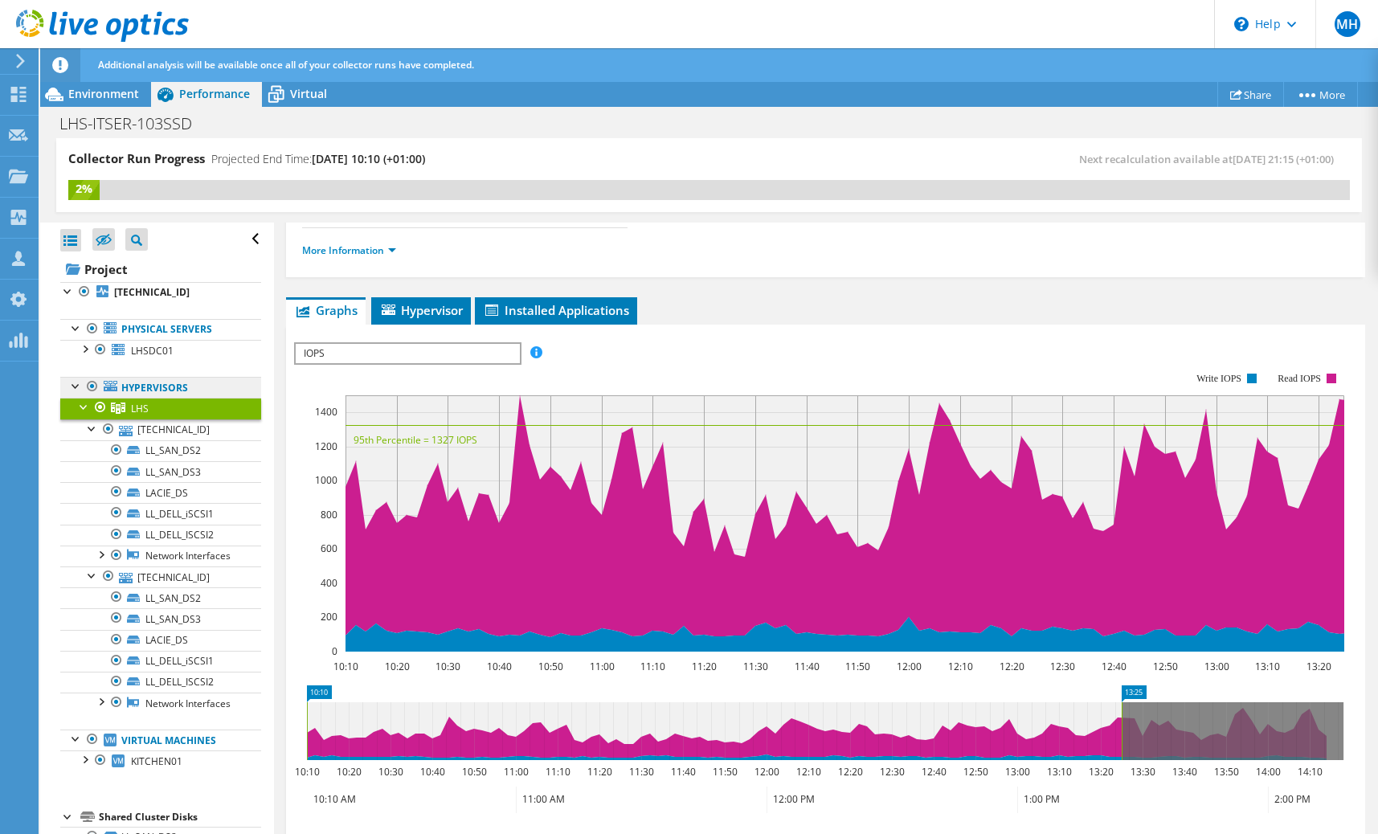
click at [211, 384] on link "Hypervisors" at bounding box center [160, 387] width 201 height 21
click at [172, 293] on link "[TECHNICAL_ID]" at bounding box center [160, 292] width 201 height 21
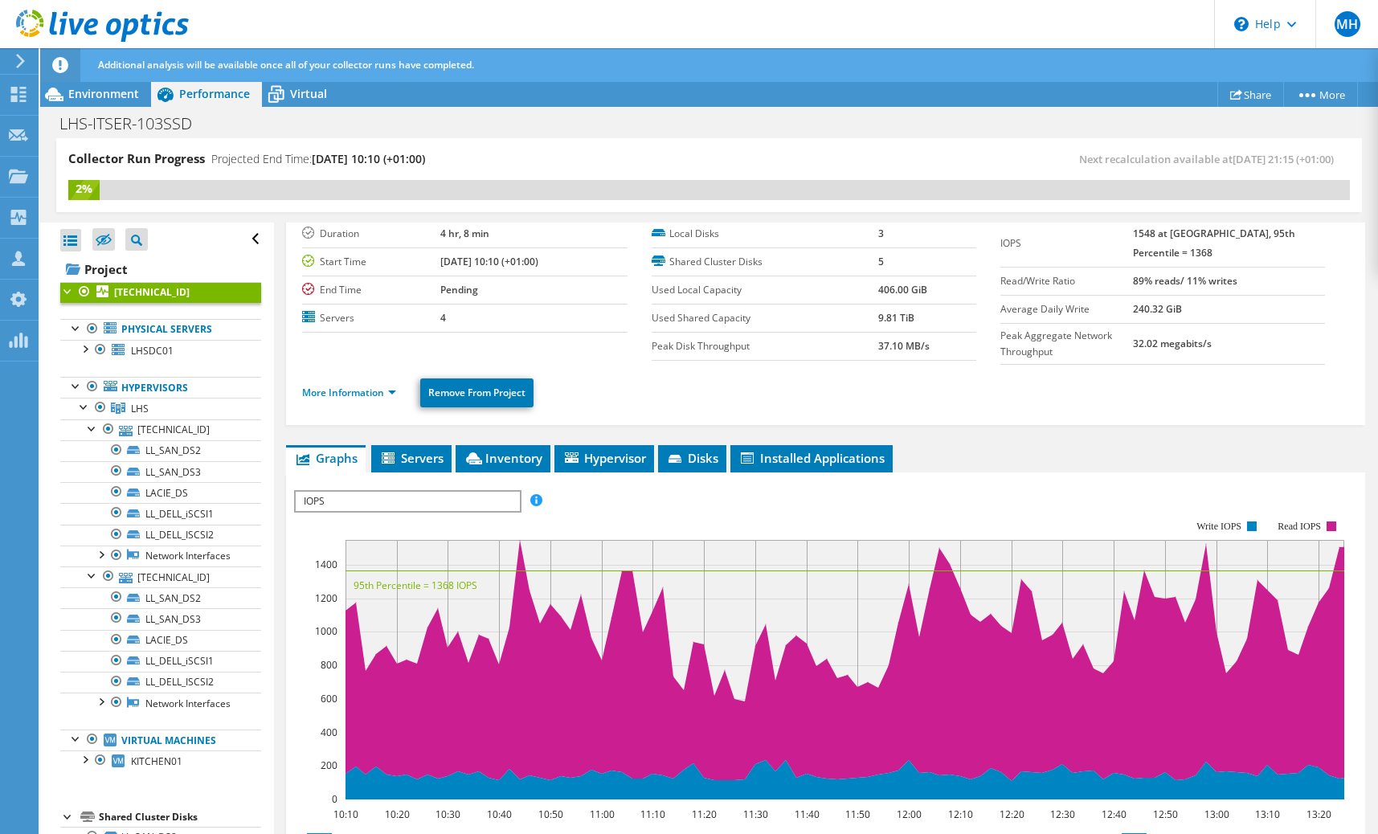
scroll to position [36, 0]
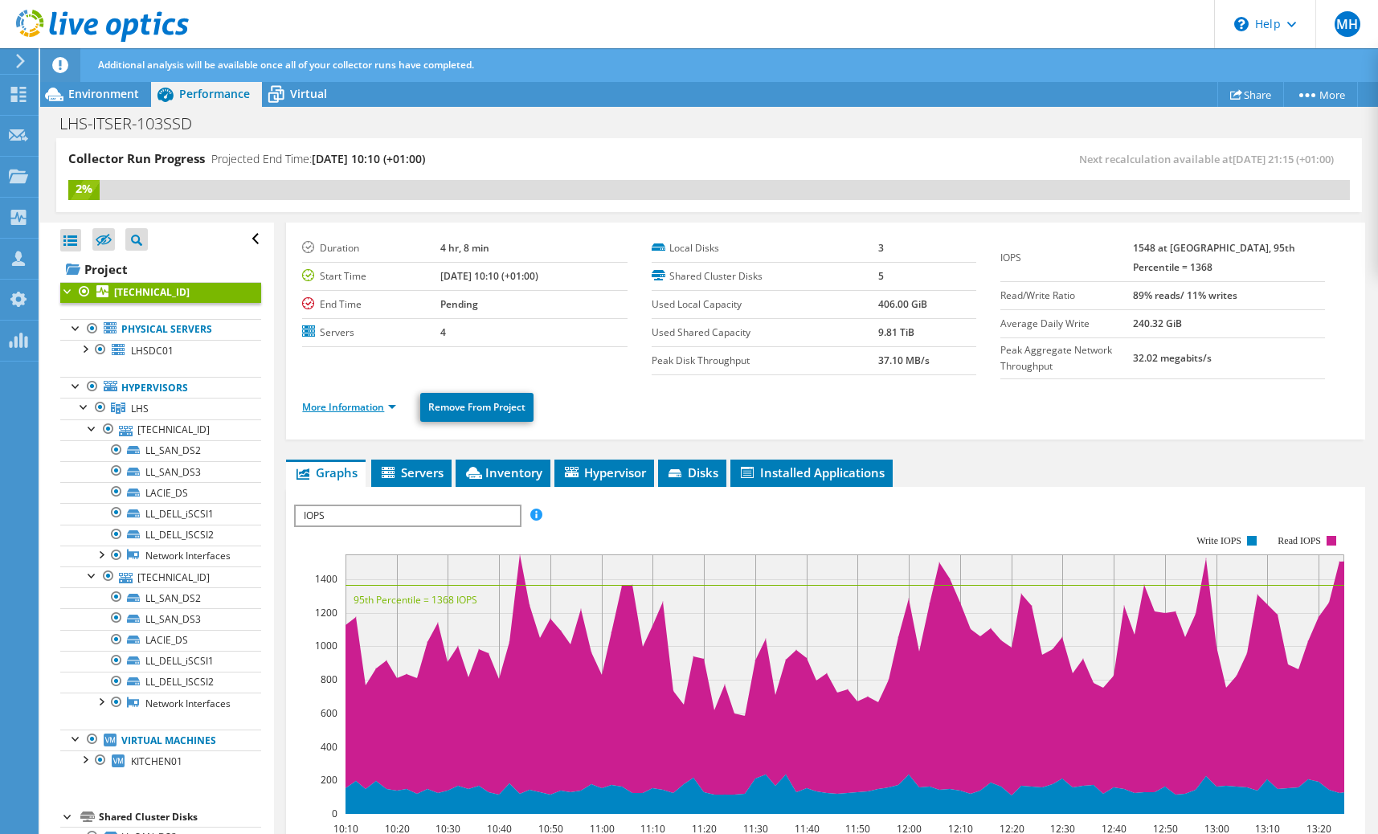
click at [349, 408] on link "More Information" at bounding box center [349, 407] width 94 height 14
